Goal: Task Accomplishment & Management: Complete application form

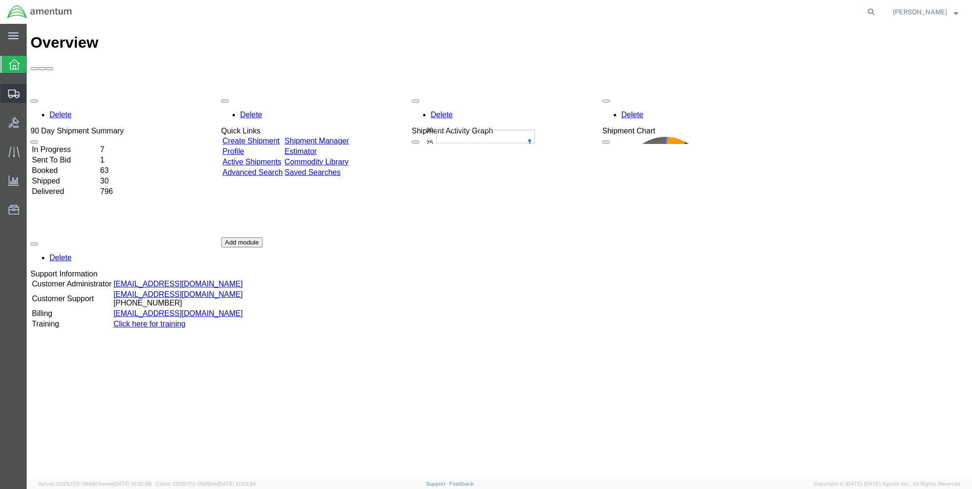
click at [0, 0] on span "Create Shipment" at bounding box center [0, 0] width 0 height 0
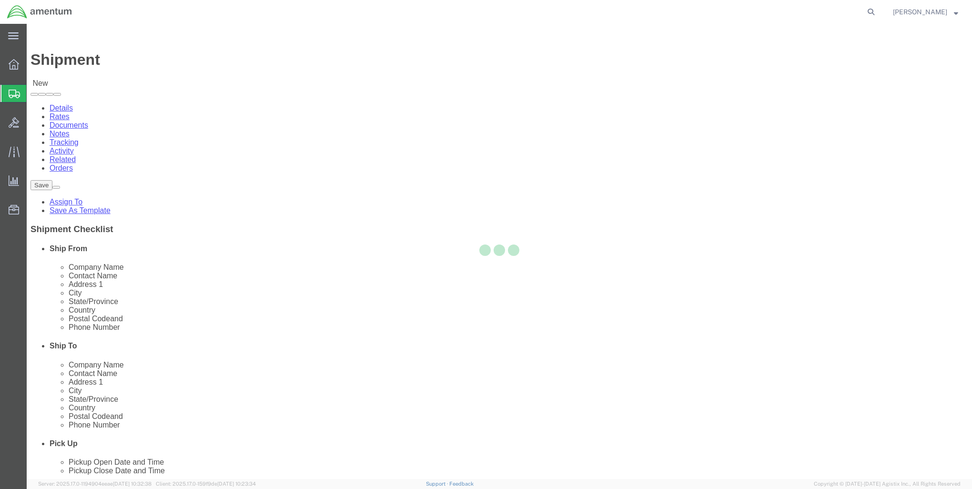
select select
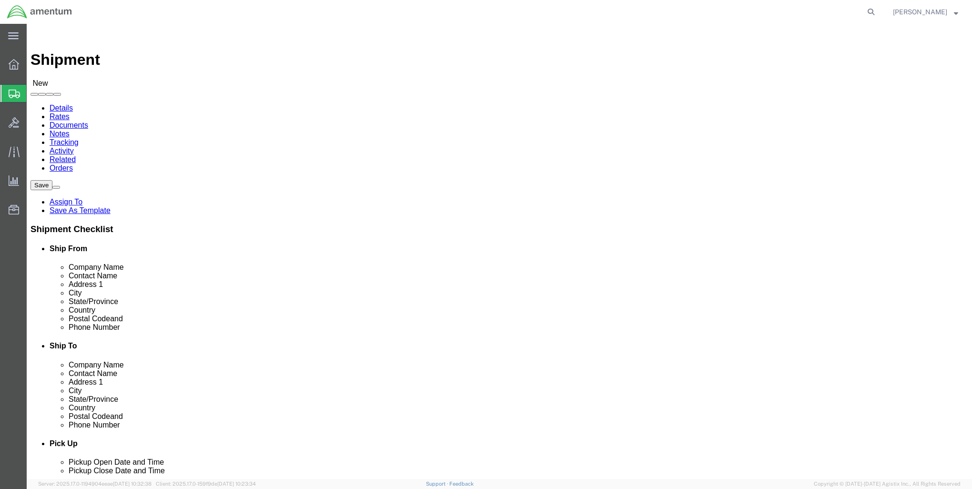
select select "MYPROFILE"
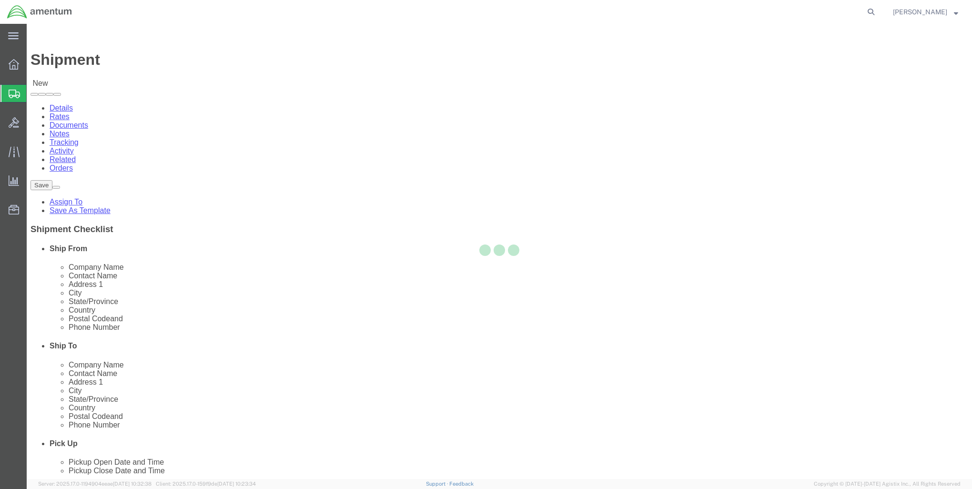
select select "MD"
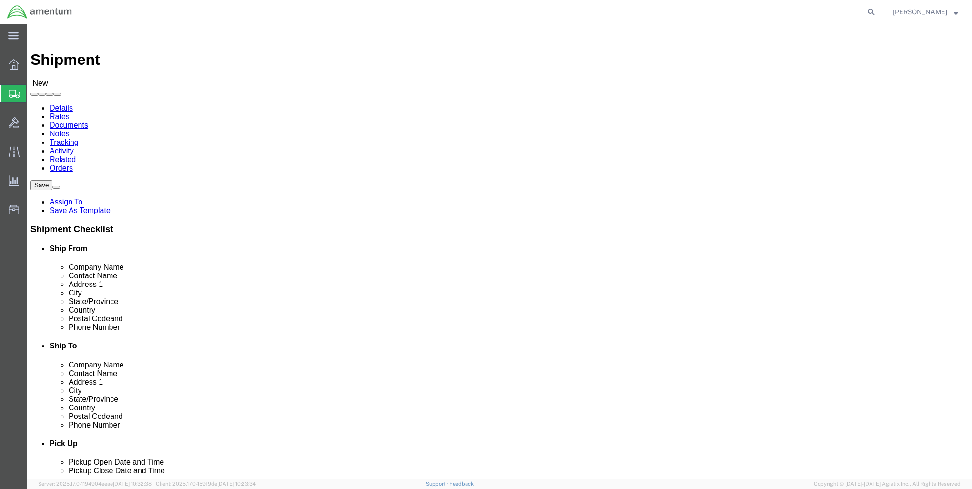
click input "text"
type input "[PERSON_NAME] PacStar"
type input "RMA PS4953"
type input "[STREET_ADDRESS]"
type input "No. 200 Dock 4"
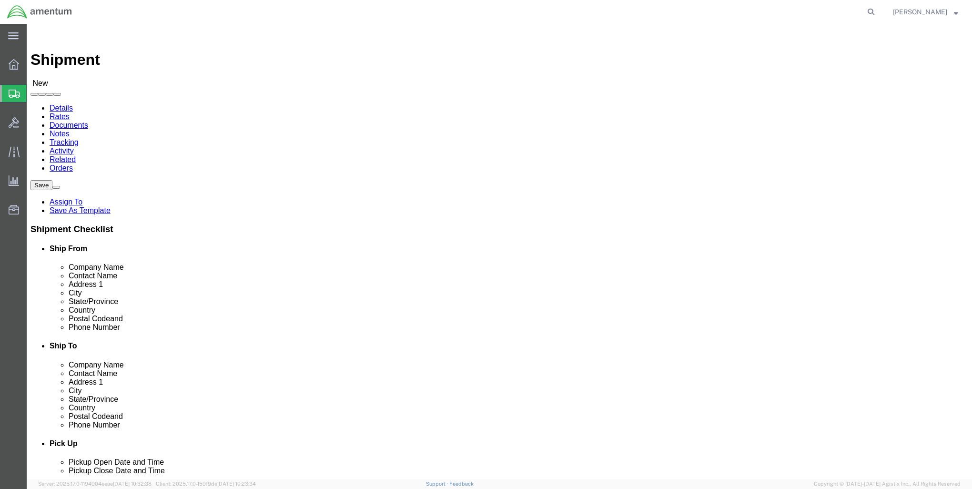
type input "Porland"
type input "o"
type input "or"
type input "97224"
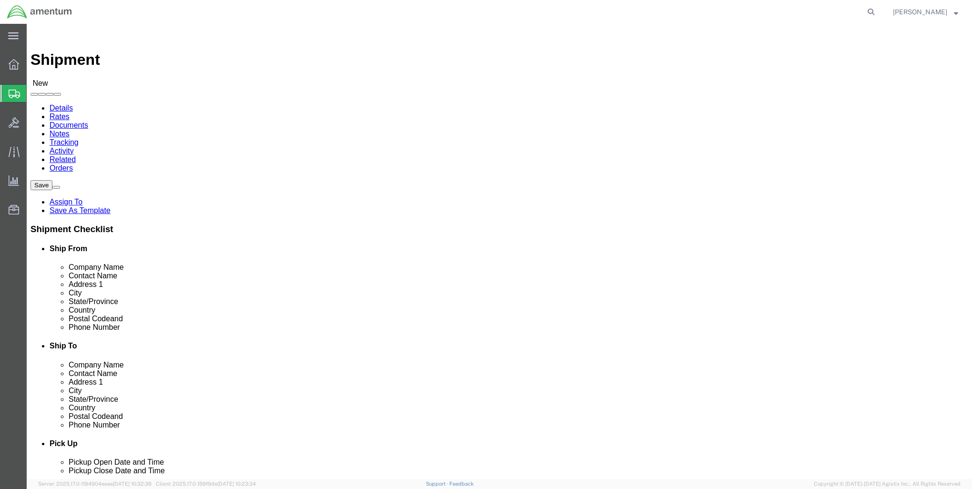
type input "5034033000"
type input "2398"
click link "ADDITIONAL INFORMATION"
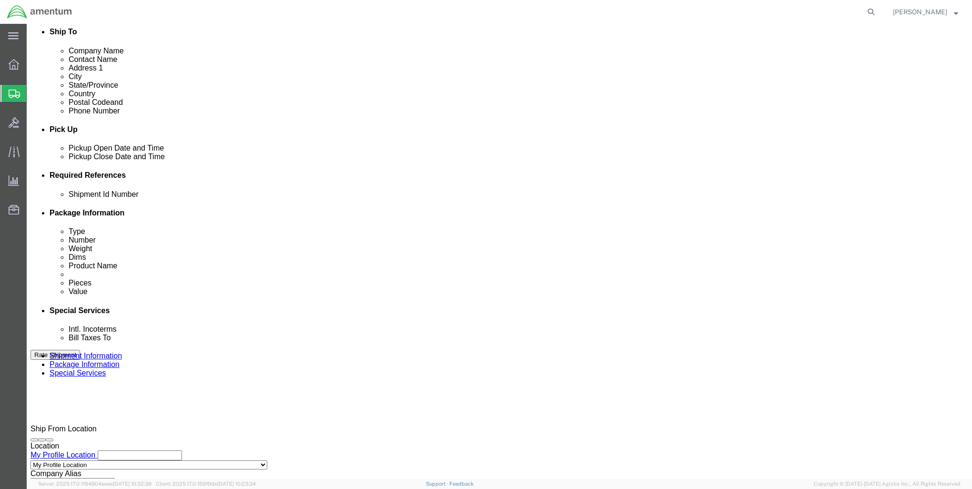
scroll to position [334, 0]
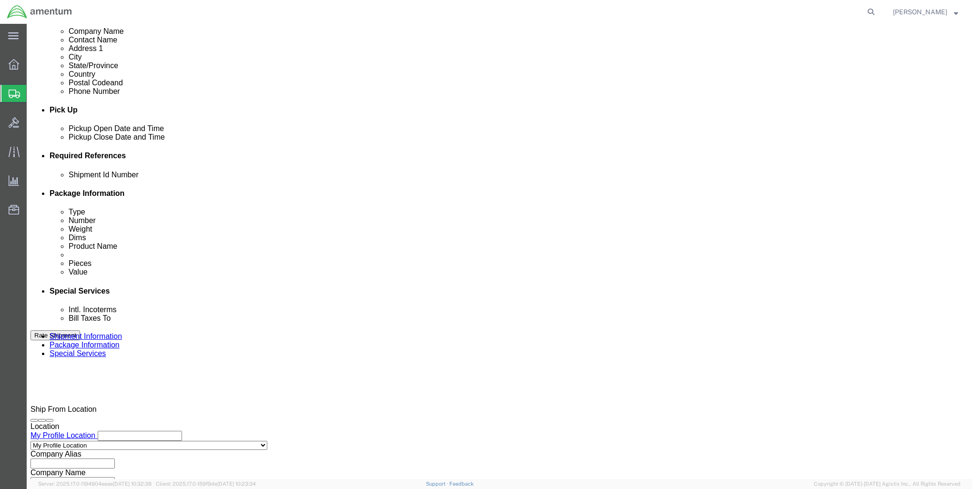
click input "text"
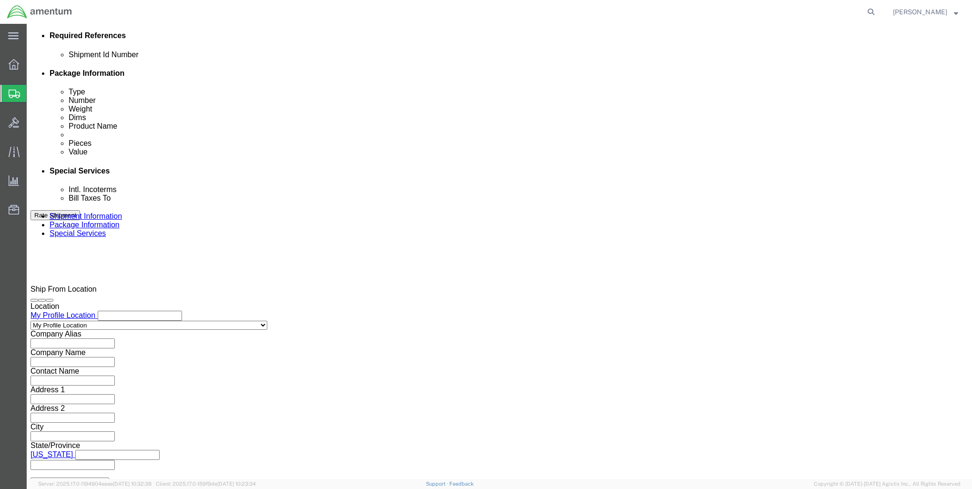
scroll to position [454, 0]
type input "2575.01.02.C.[DATE].VE35"
click button "Continue"
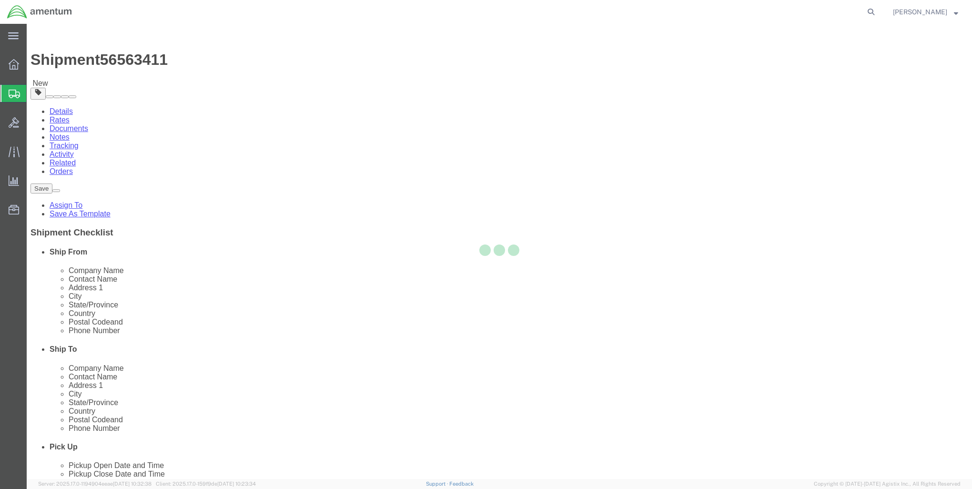
select select "CBOX"
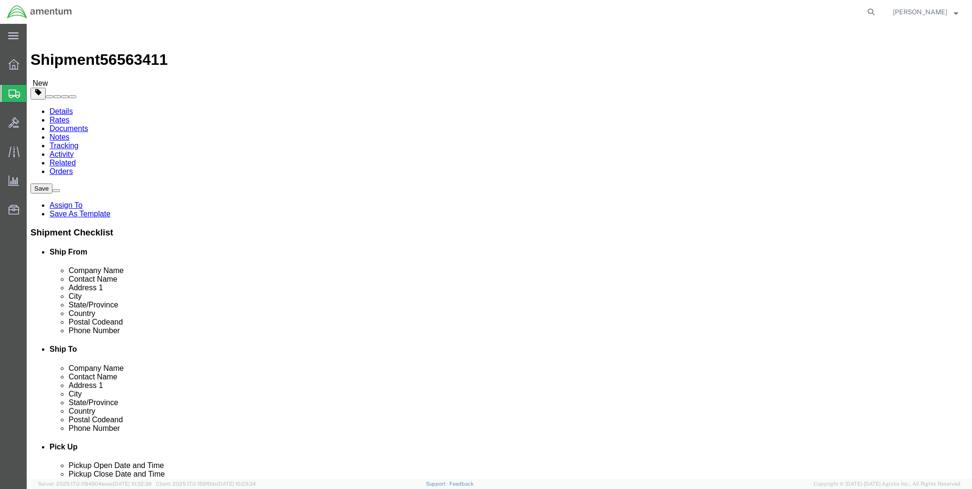
click input "text"
type input "20"
type input "6"
type input "8"
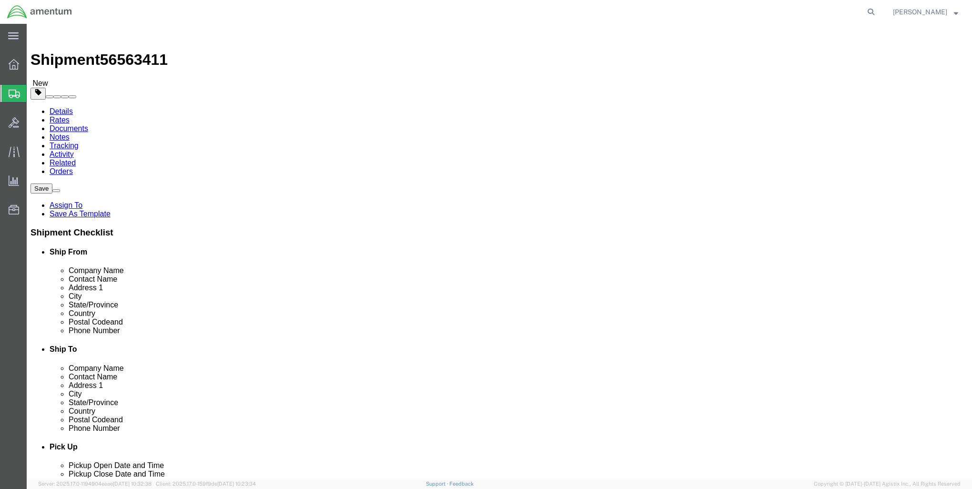
click link "Add Content"
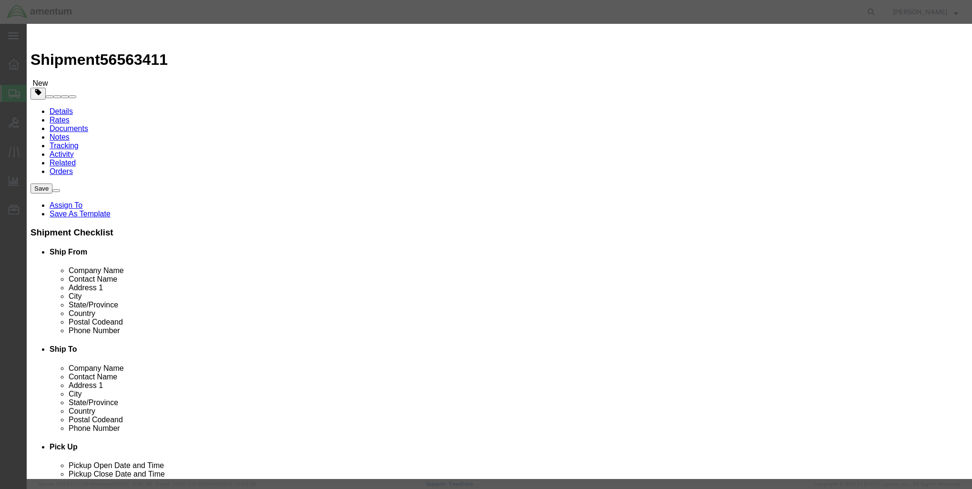
click input "text"
type input "[PHONE_NUMBER]_[PHONE_NUMBER]"
type input "1"
type input "5000"
click button "Save & Close"
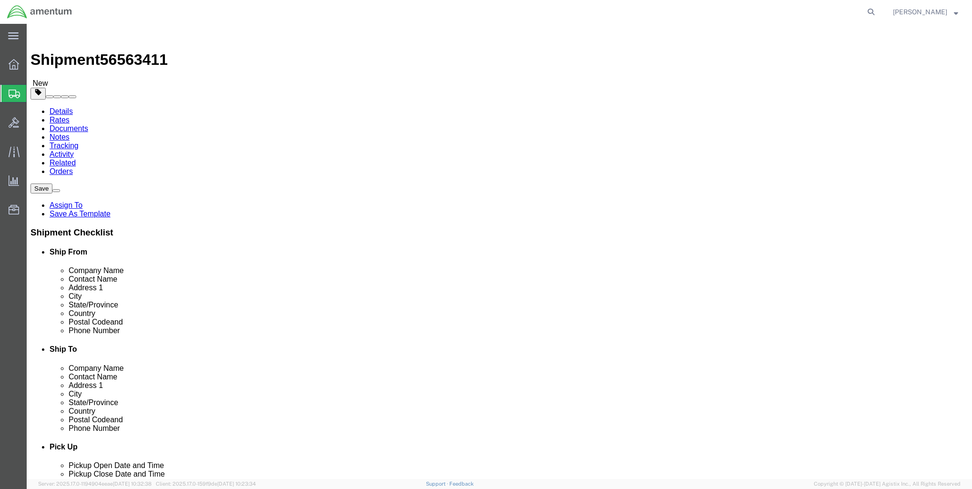
click button "Rate Shipment"
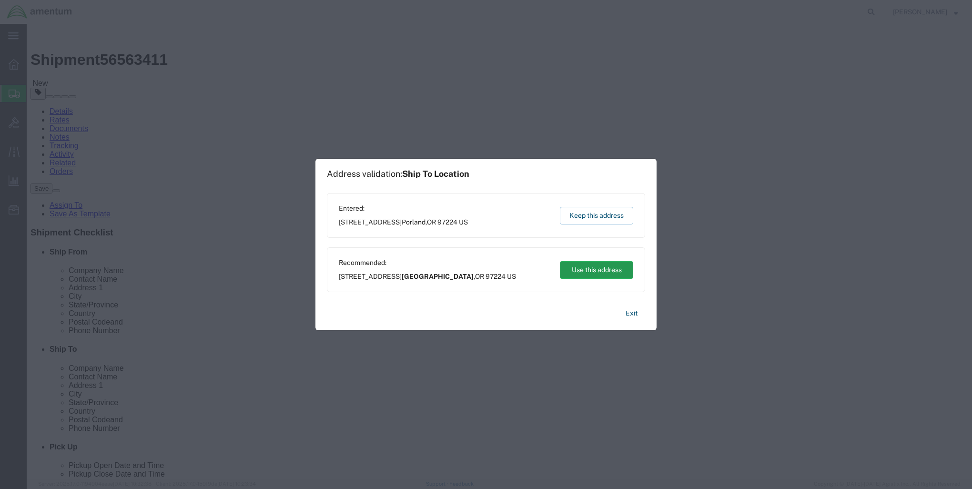
click at [597, 270] on button "Use this address" at bounding box center [596, 270] width 73 height 18
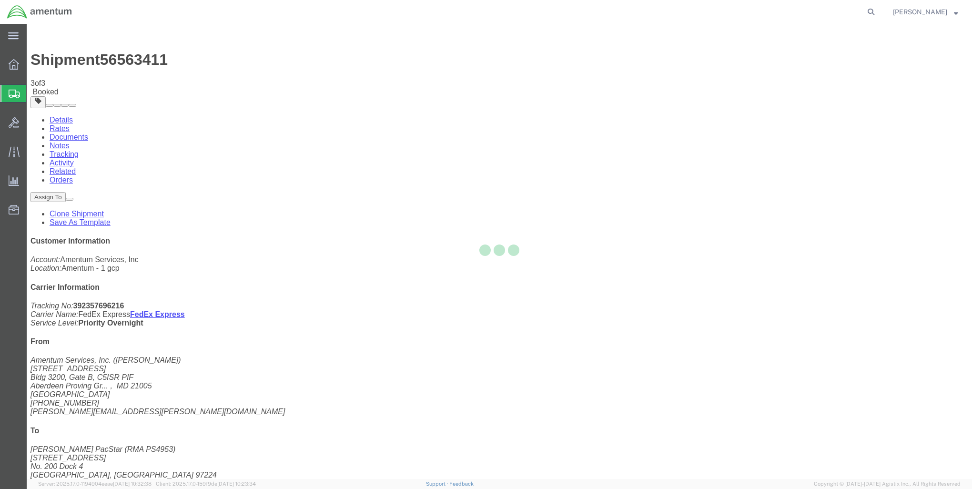
select select "60352"
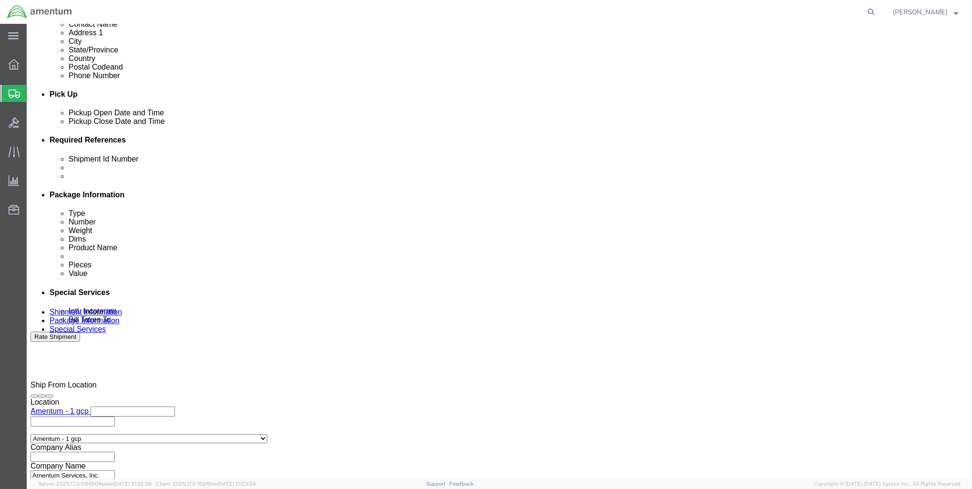
scroll to position [363, 0]
click button "Continue"
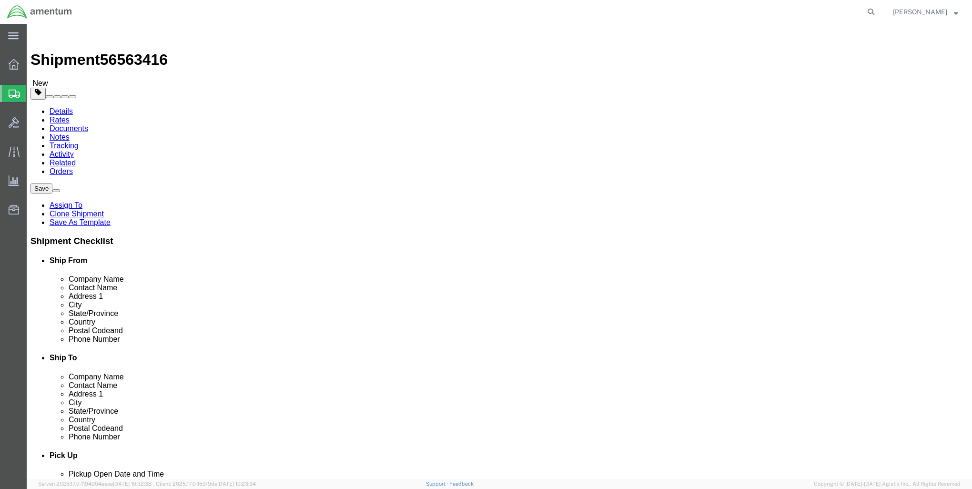
click button "Continue"
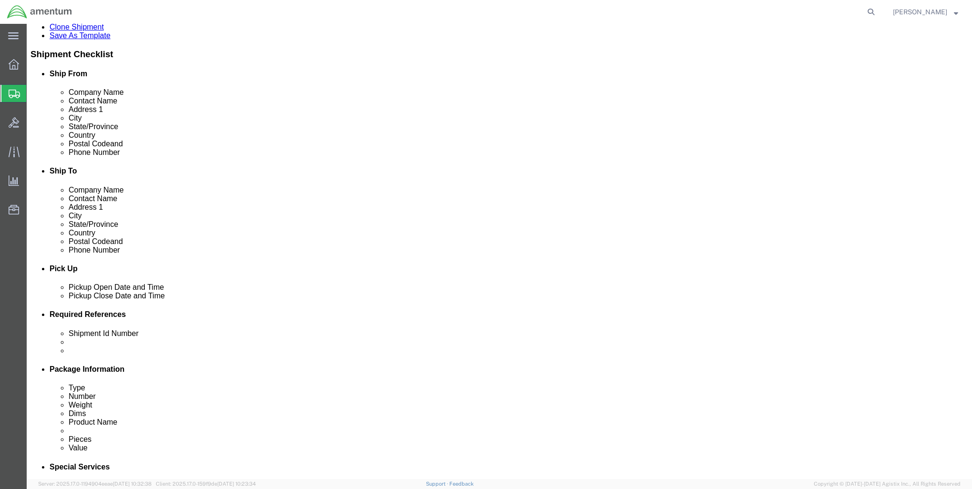
scroll to position [191, 0]
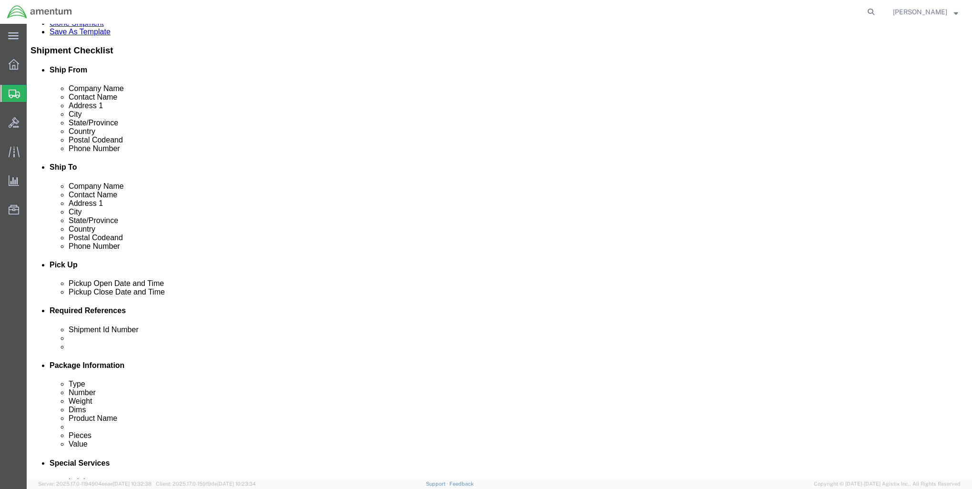
click select "Select 1 Day 2 Day 3-5 Day Economy 5+ Day"
select select "1 Day"
click select "Select 1 Day 2 Day 3-5 Day Economy 5+ Day"
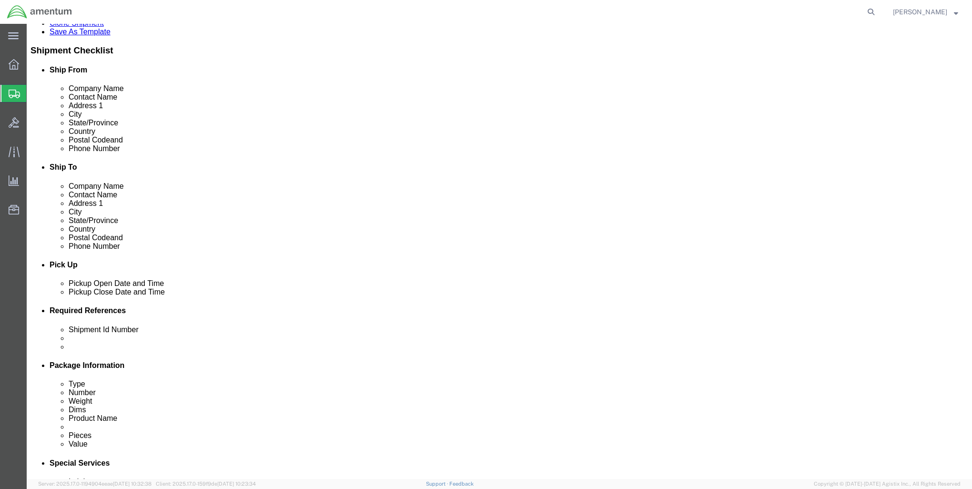
click select "Select ATA DTA DTD"
click select "Select 1 Day 2 Day 3-5 Day Economy 5+ Day"
select select
click select "Select 1 Day 2 Day 3-5 Day Economy 5+ Day"
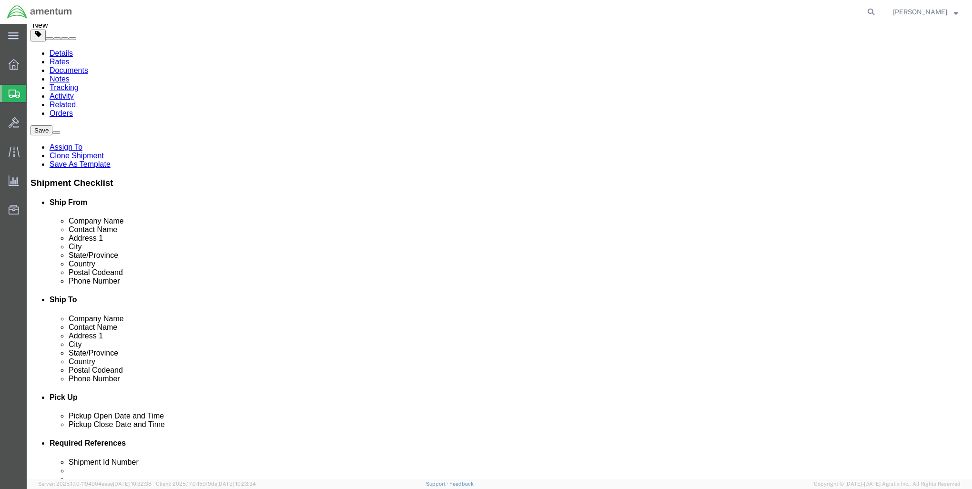
scroll to position [0, 0]
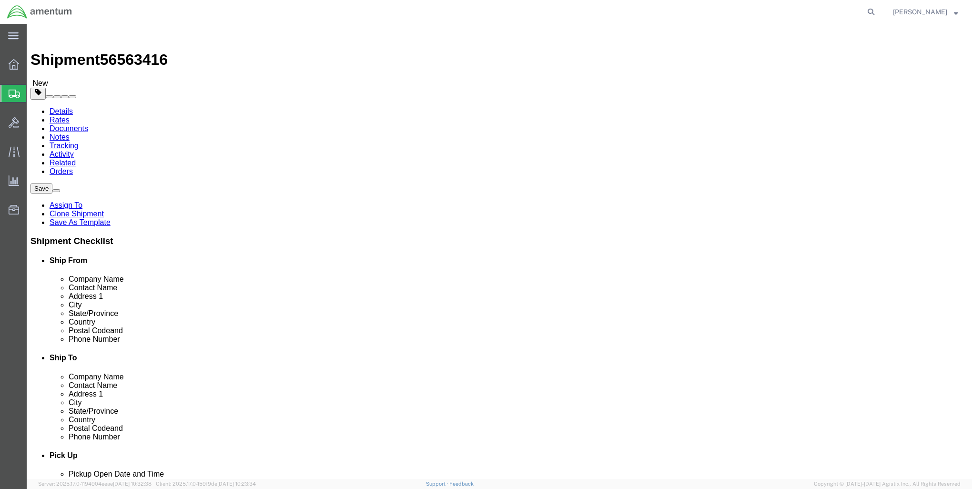
click button "Select one or more"
click span "button"
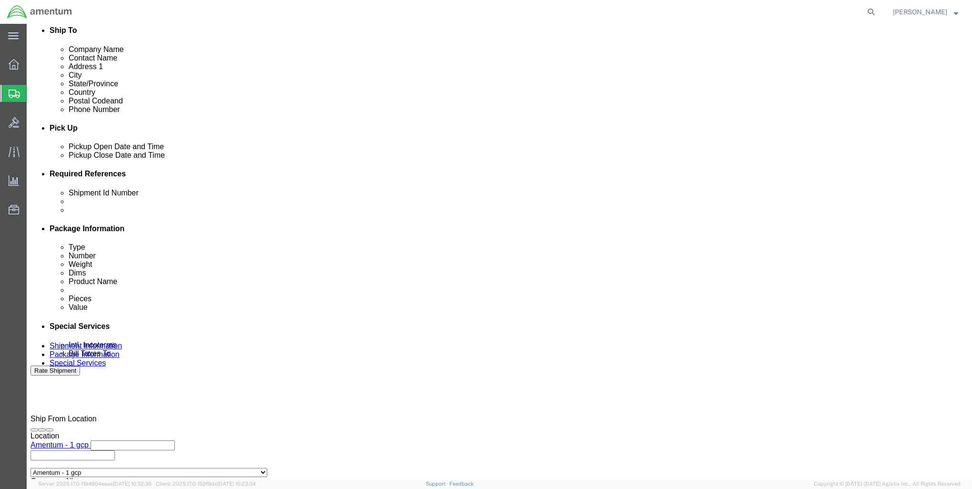
scroll to position [324, 0]
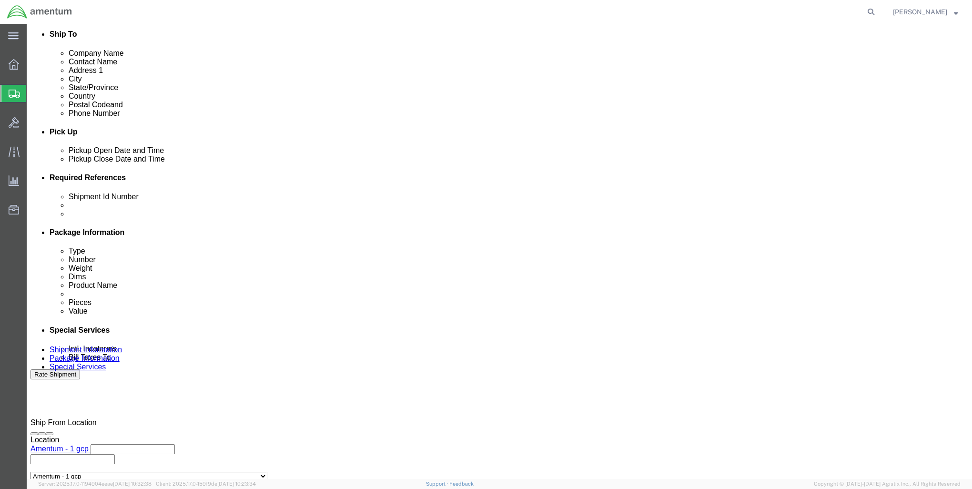
click select "Select Buyer Cost Center Department Operations Number Order Number Sales Person"
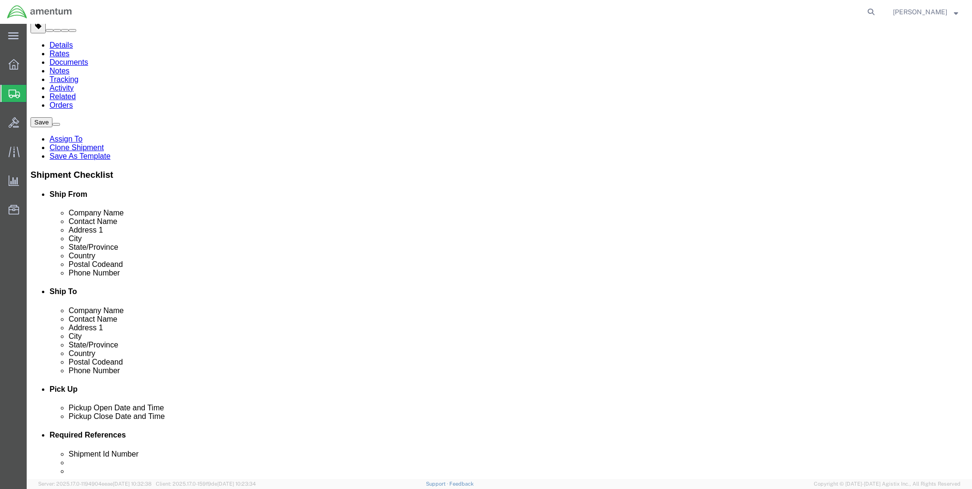
scroll to position [95, 0]
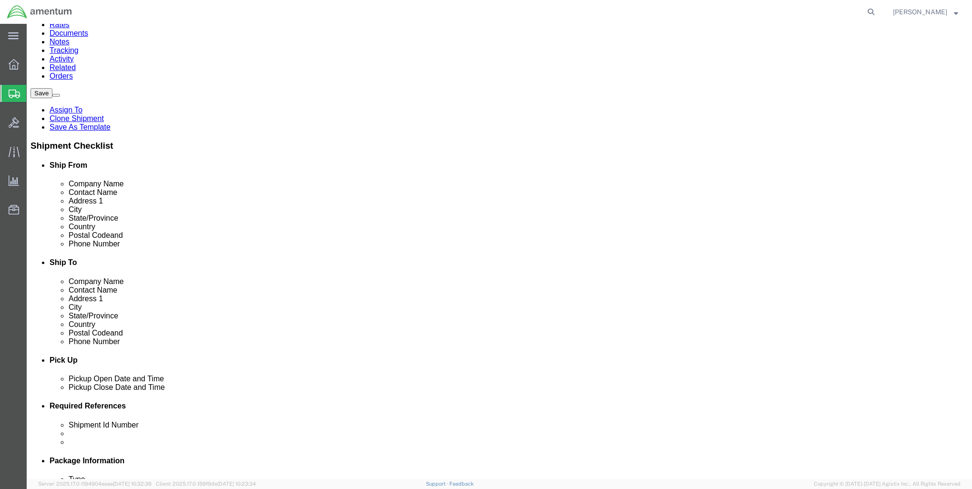
click select "Select 1 Day 2 Day 3-5 Day Economy 5+ Day"
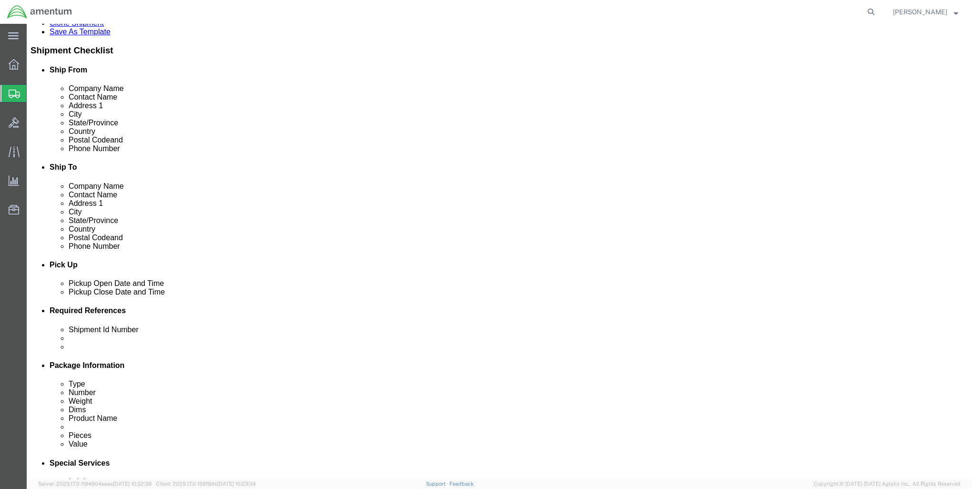
click select "Select Free of Charge Free of Cost NET 30 NET 45 NET 60 See Comment"
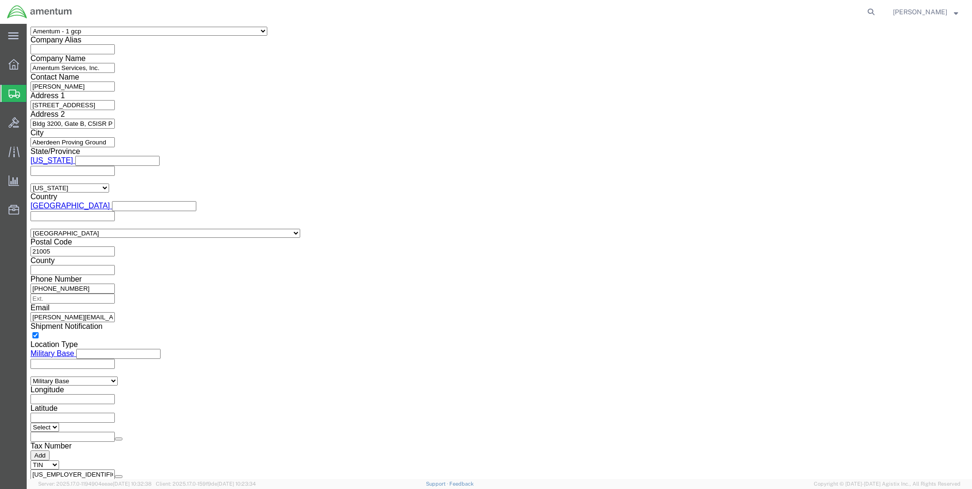
scroll to position [848, 0]
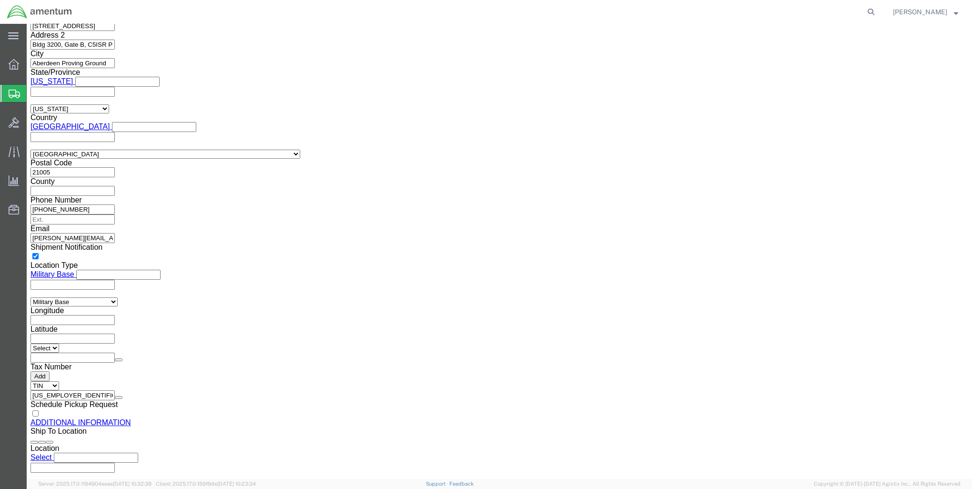
click button "Previous"
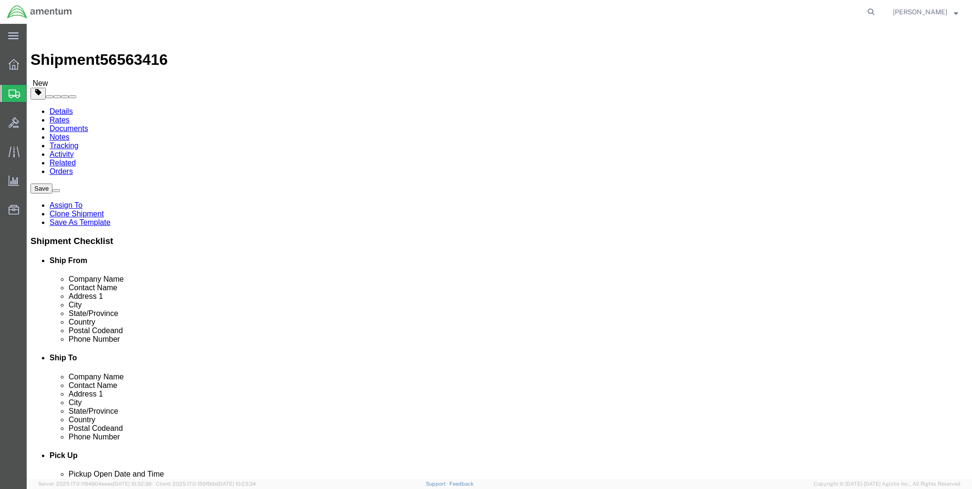
click button "Continue"
click select "Select ATA DTA DTD"
click span "button"
click input "text"
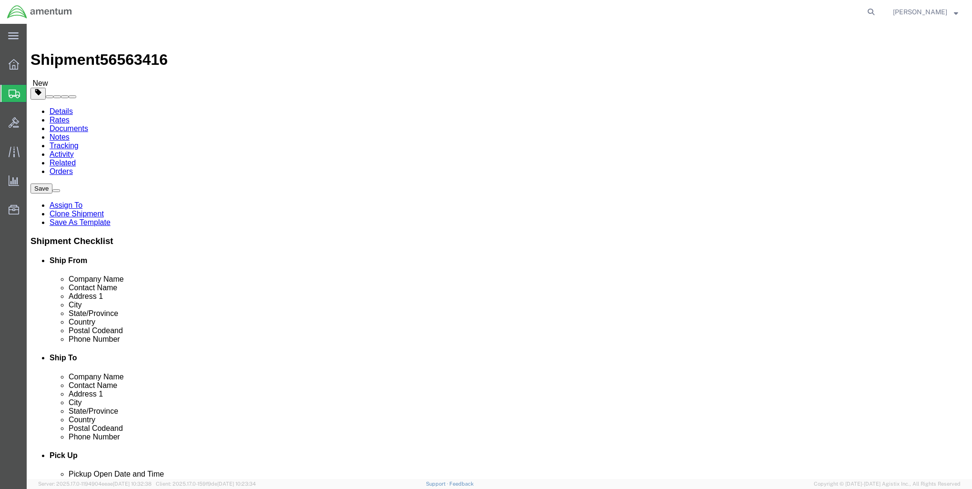
click label "Pickup Instructions"
click span "button"
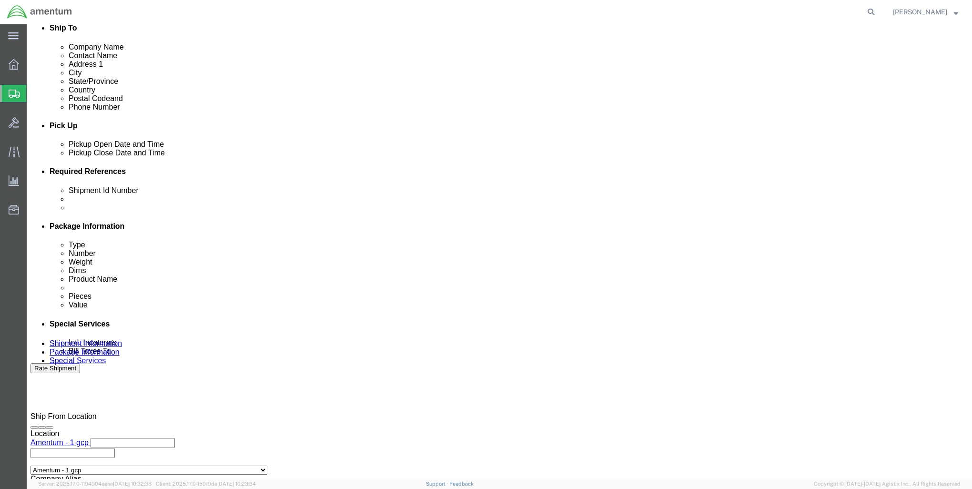
scroll to position [324, 0]
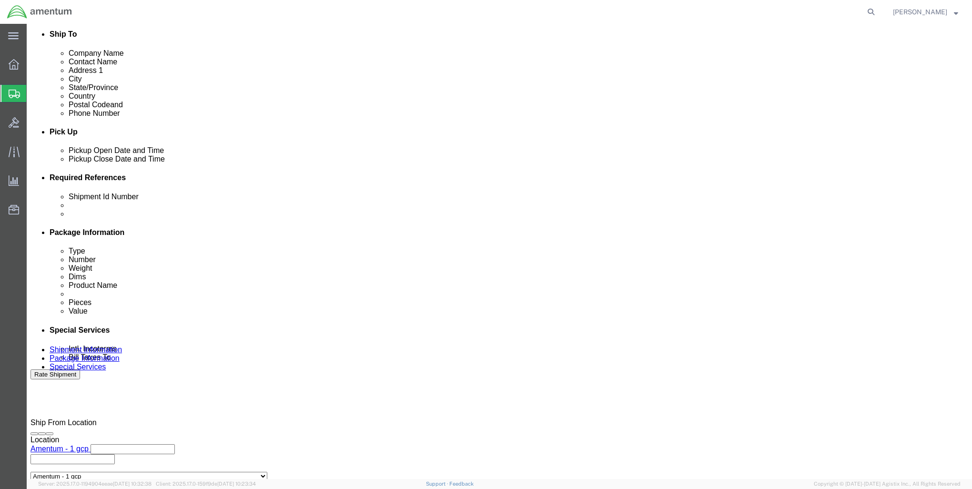
click select "Select Recipient Account Sender/Shipper Third Party Account"
select select "RCPN"
click select "Select Recipient Account Sender/Shipper Third Party Account"
type input "[PERSON_NAME] PacStar"
type input "[STREET_ADDRESS]"
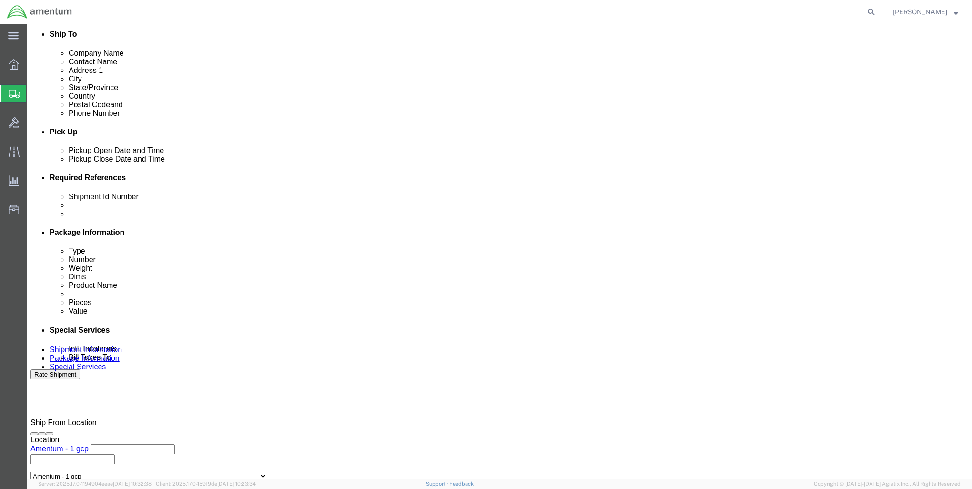
select select "US"
select select "OR"
type input "5034033000"
type input "RMA PS4953"
type input "No. 200 Dock 4"
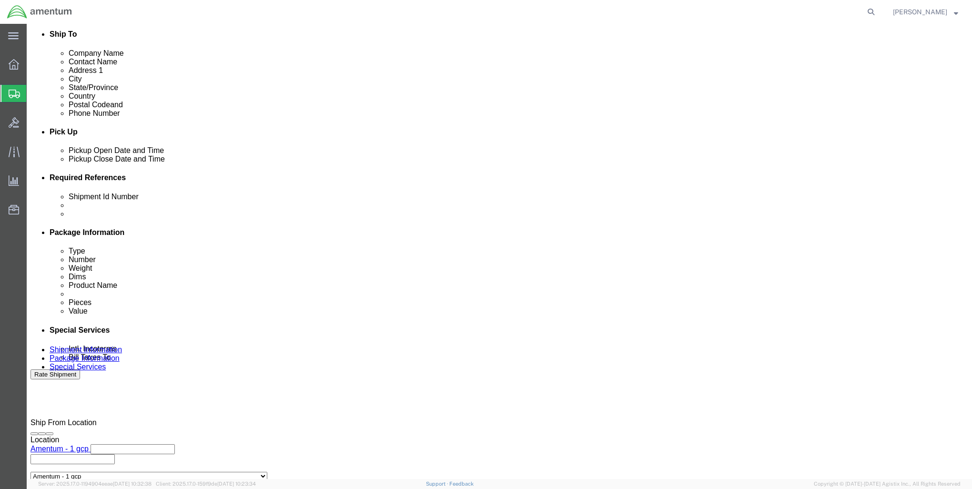
type input "[GEOGRAPHIC_DATA]"
type input "97224"
click select "Select DHL FedEx Express UPS"
select select "FedEx Express"
click select "Select DHL FedEx Express UPS"
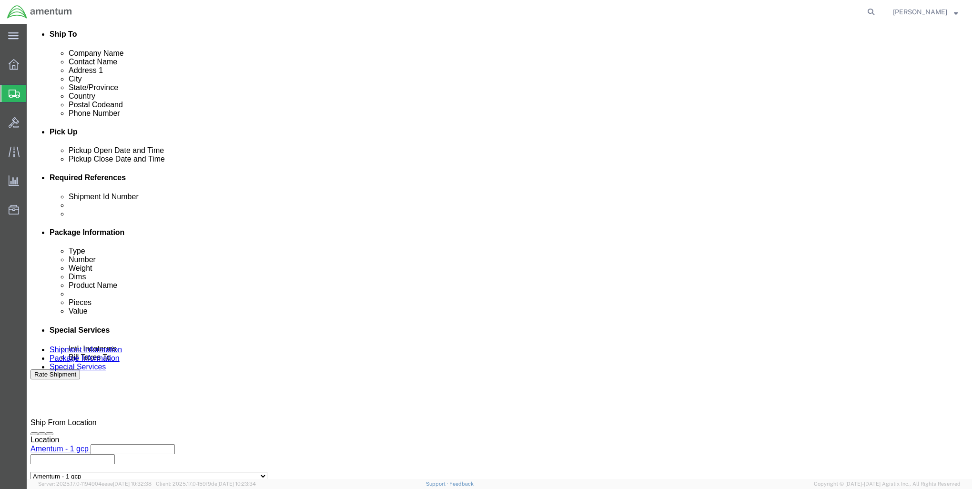
click input "text"
type input "445128481"
click button "Rate Shipment"
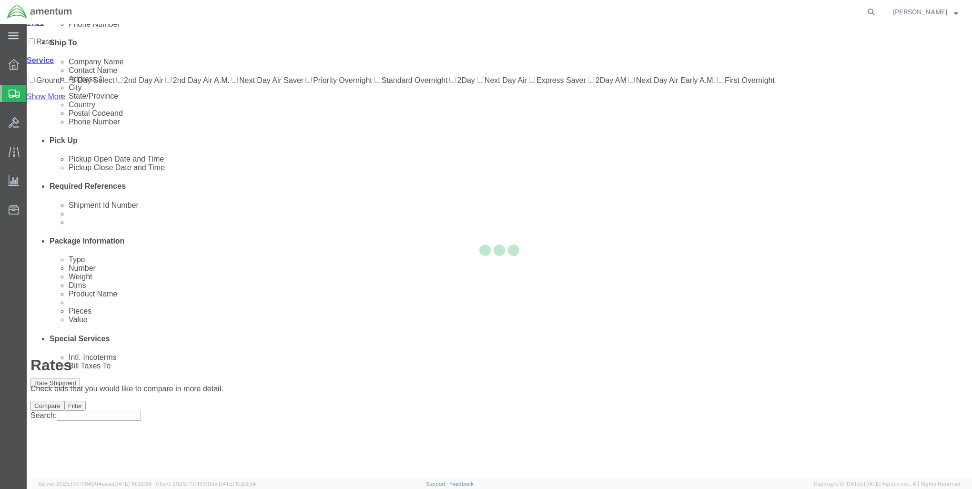
scroll to position [0, 0]
